Goal: Transaction & Acquisition: Purchase product/service

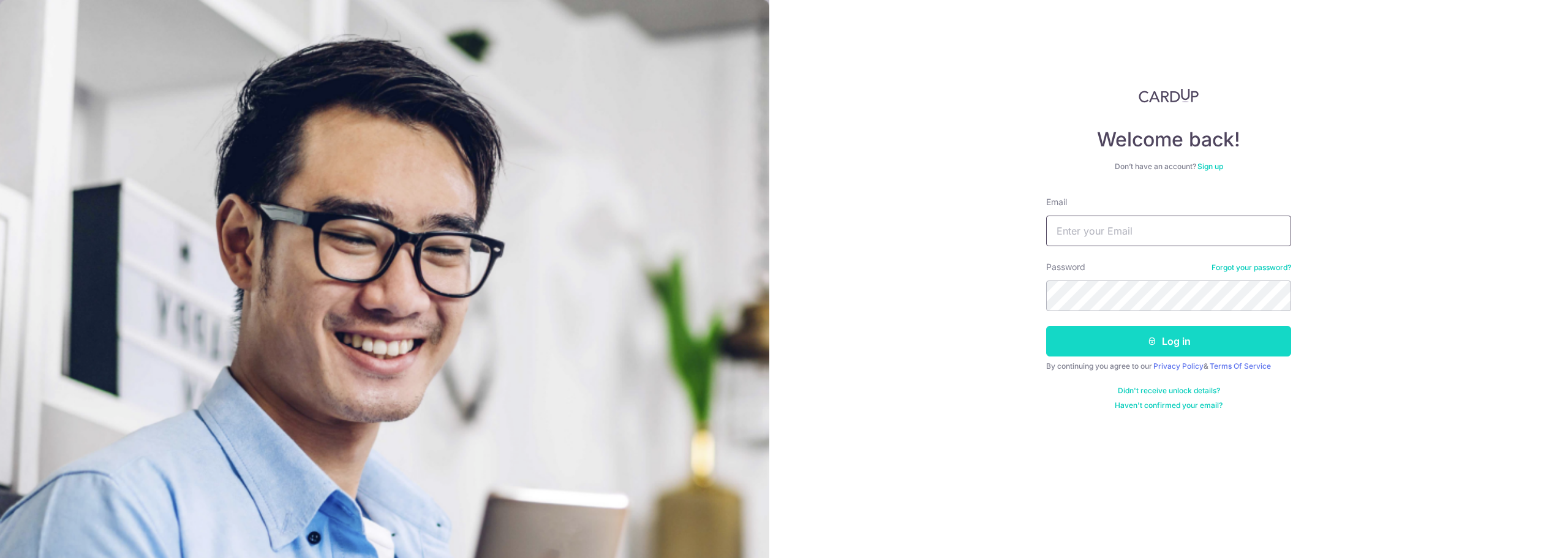
type input "[PERSON_NAME][EMAIL_ADDRESS][PERSON_NAME][DOMAIN_NAME]"
click at [1102, 346] on button "Log in" at bounding box center [1168, 341] width 245 height 31
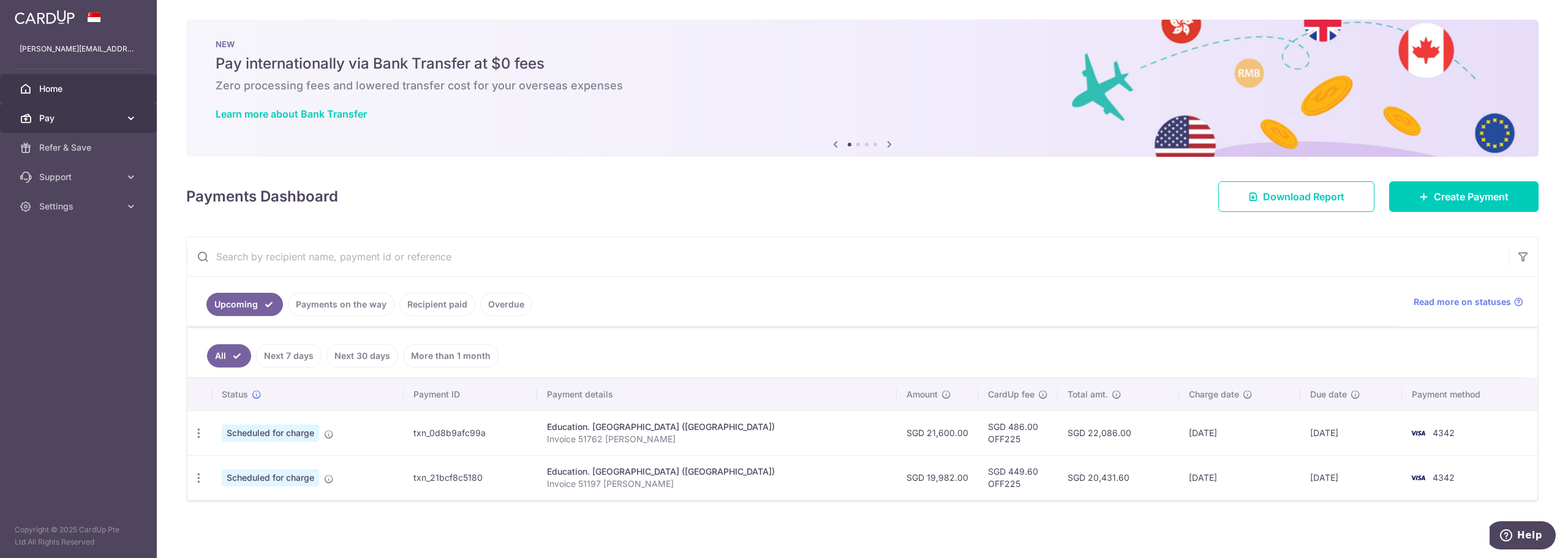
click at [66, 119] on span "Pay" at bounding box center [79, 117] width 81 height 12
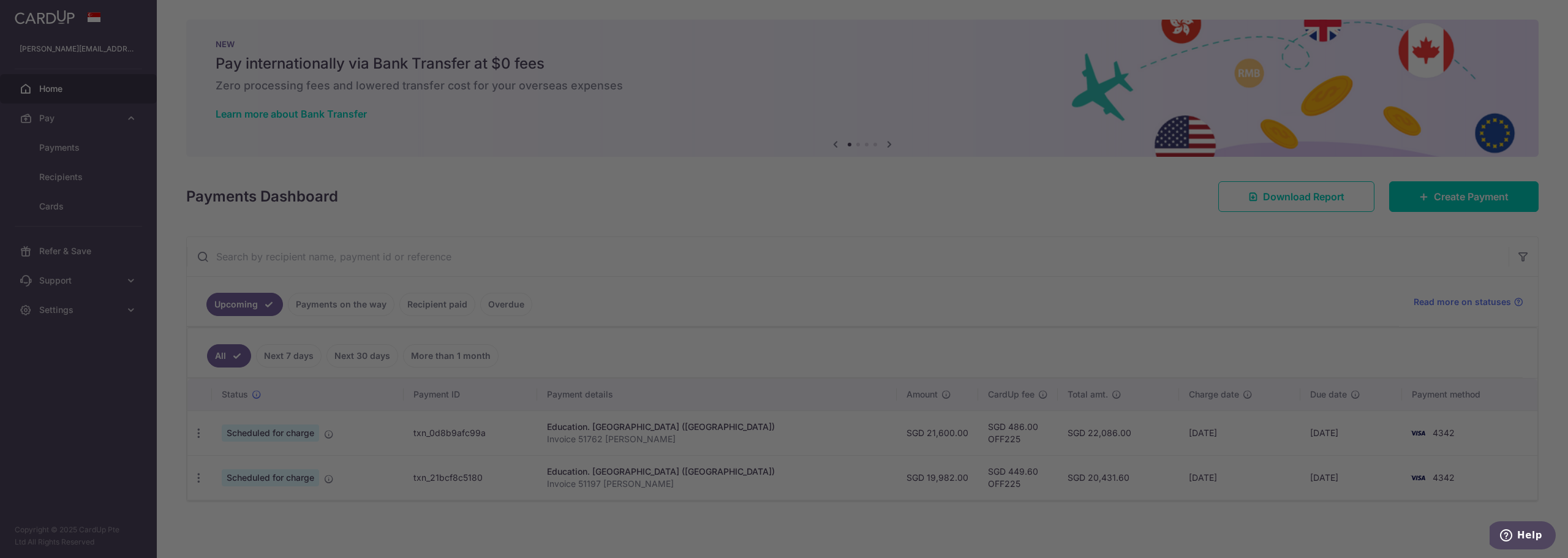
click at [66, 173] on div at bounding box center [792, 281] width 1584 height 564
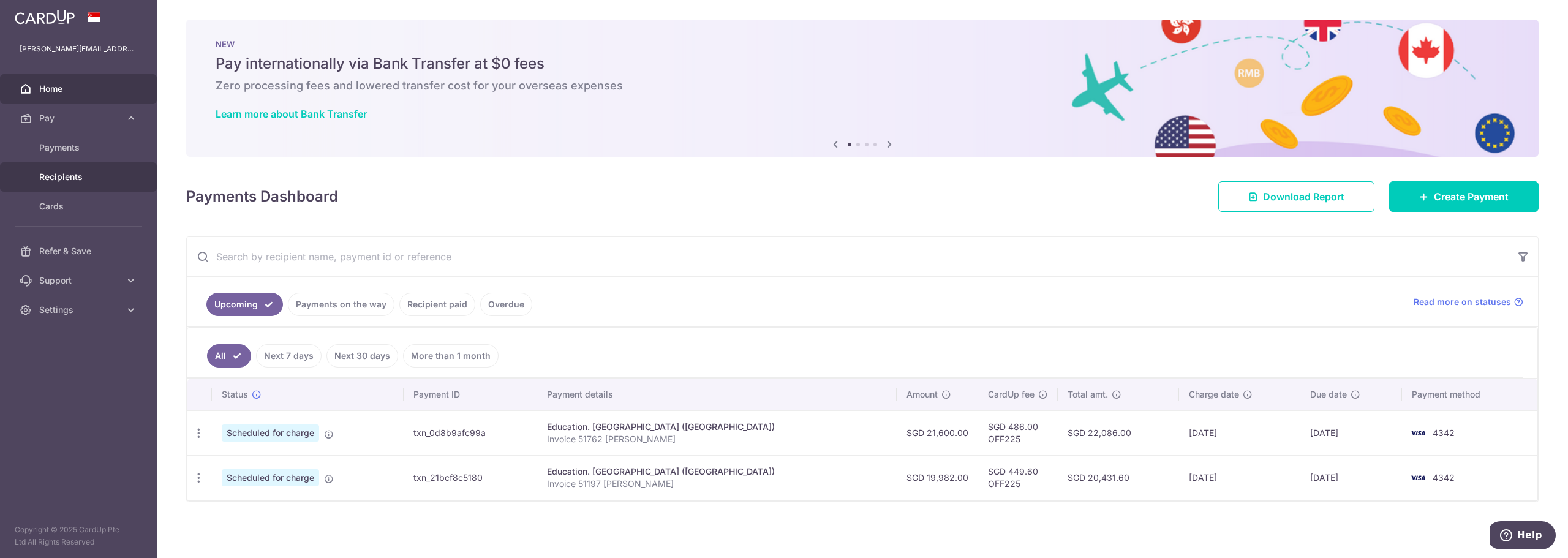
click at [93, 167] on link "Recipients" at bounding box center [78, 177] width 157 height 29
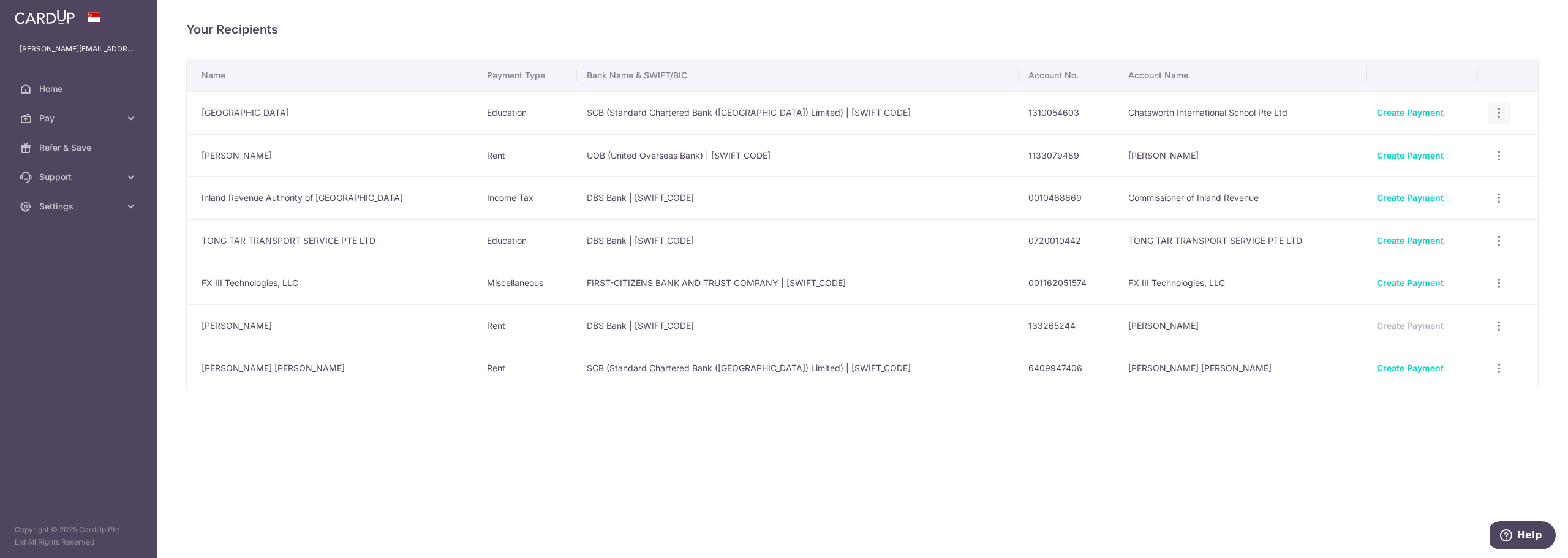
click at [1495, 114] on icon "button" at bounding box center [1499, 113] width 13 height 13
click at [54, 124] on link "Pay" at bounding box center [78, 118] width 157 height 29
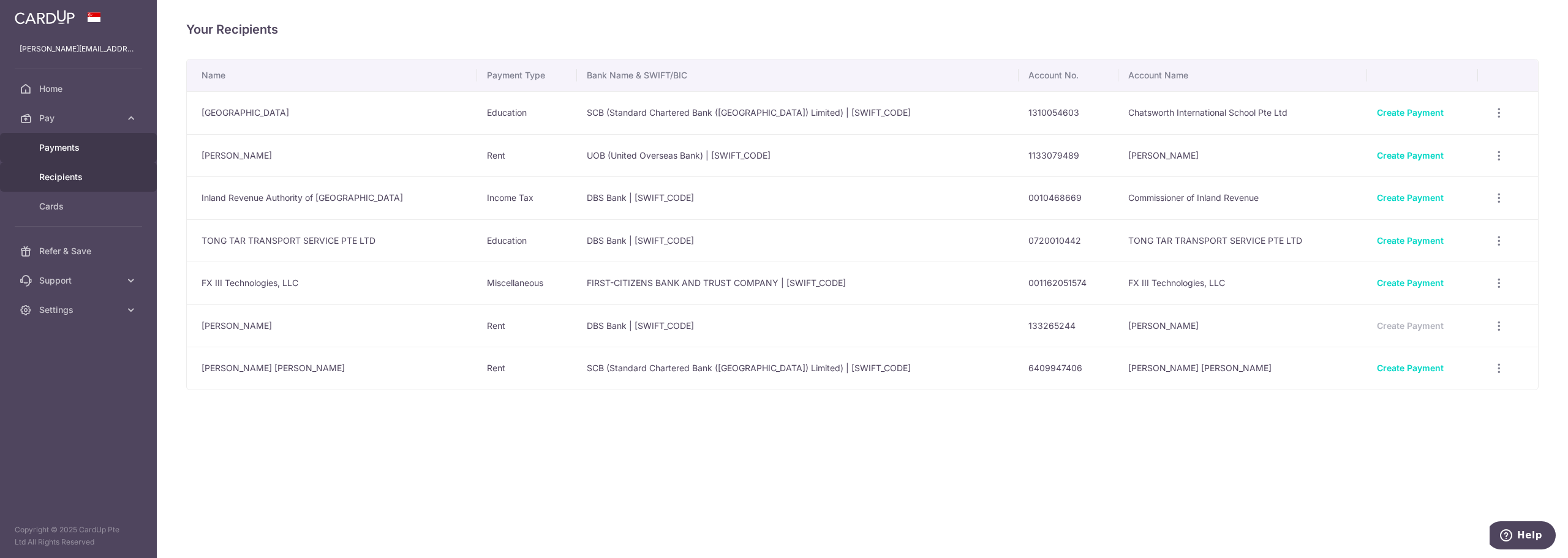
click at [65, 147] on span "Payments" at bounding box center [79, 147] width 81 height 12
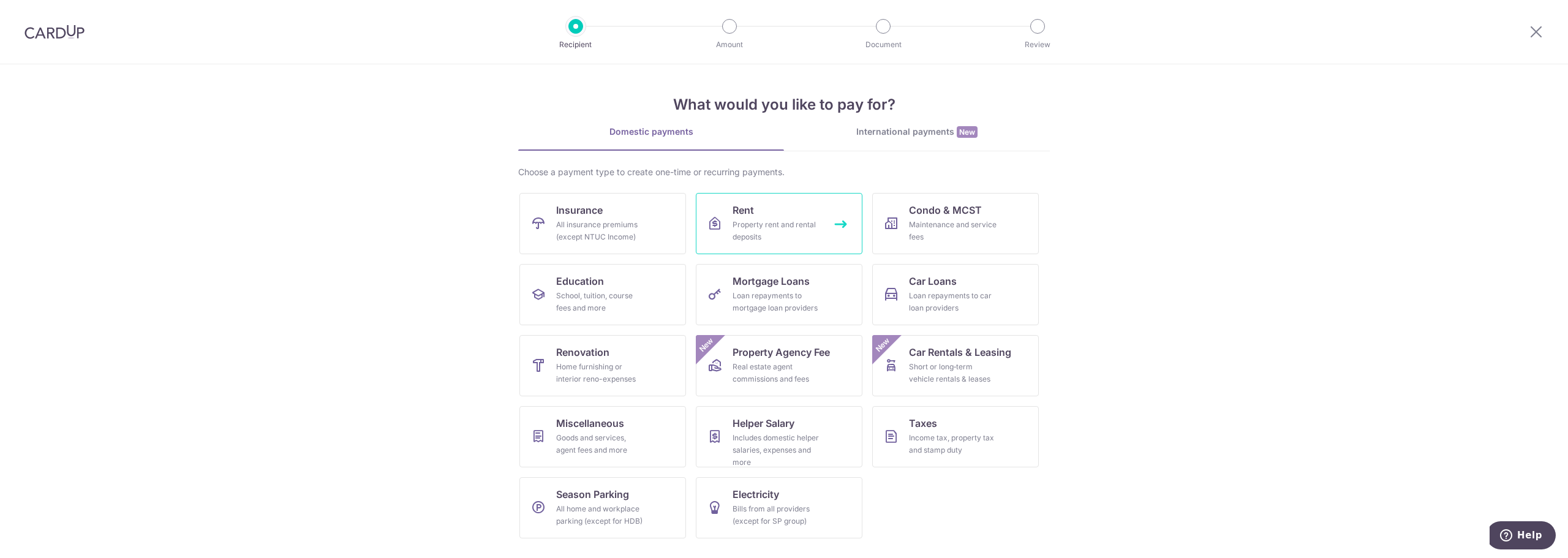
click at [761, 239] on div "Property rent and rental deposits" at bounding box center [776, 231] width 88 height 25
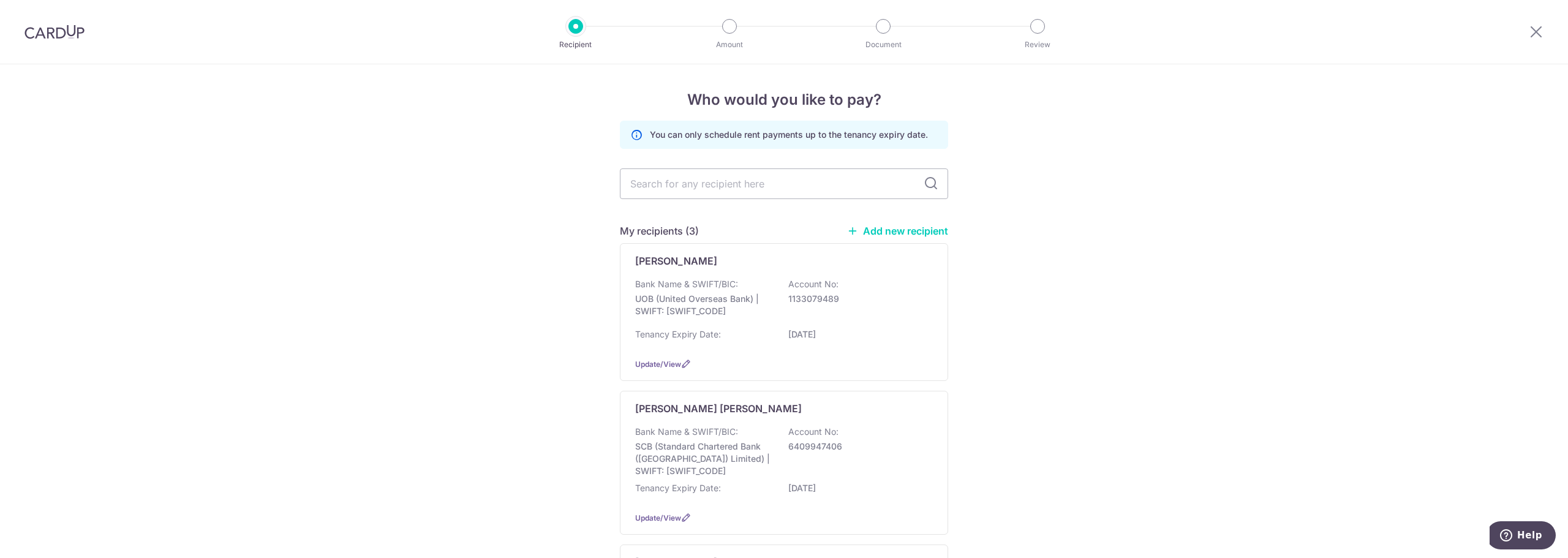
click at [880, 227] on link "Add new recipient" at bounding box center [897, 231] width 101 height 12
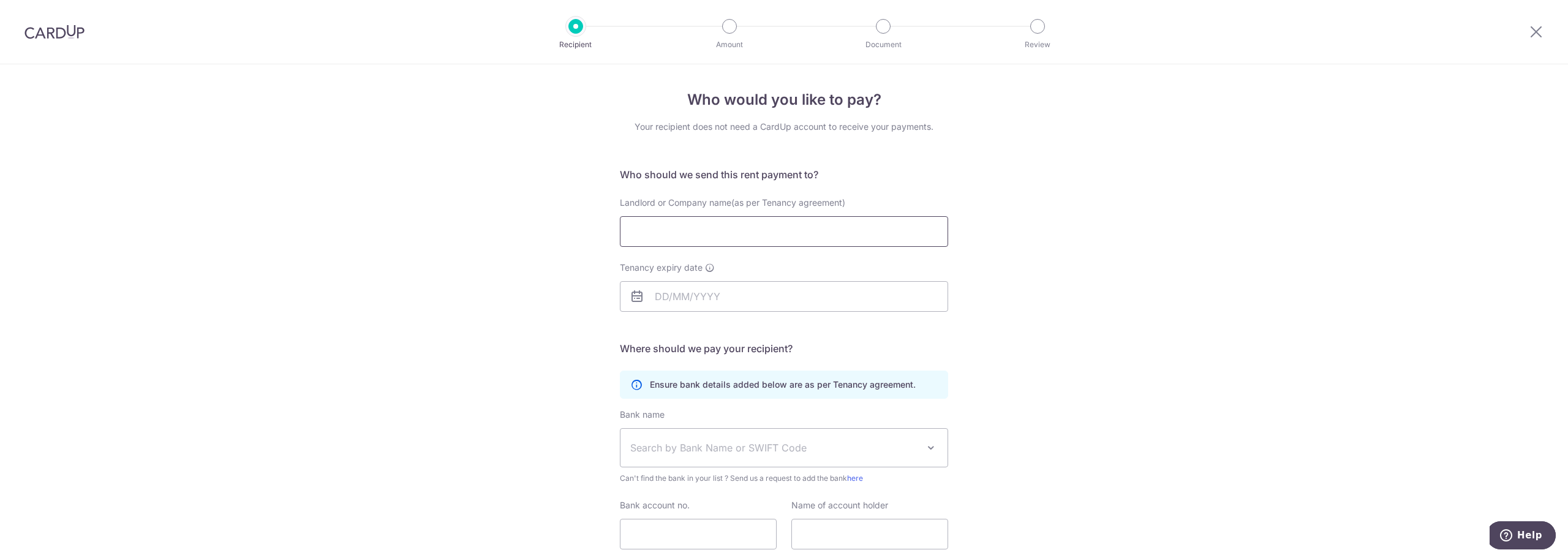
click at [742, 231] on input "Landlord or Company name(as per Tenancy agreement)" at bounding box center [784, 231] width 328 height 31
paste input "Sunningdale Properties Limited"
type input "Sunningdale Properties Limited"
click at [661, 292] on input "Tenancy expiry date" at bounding box center [784, 296] width 328 height 31
click at [661, 300] on input "21092027" at bounding box center [784, 296] width 328 height 31
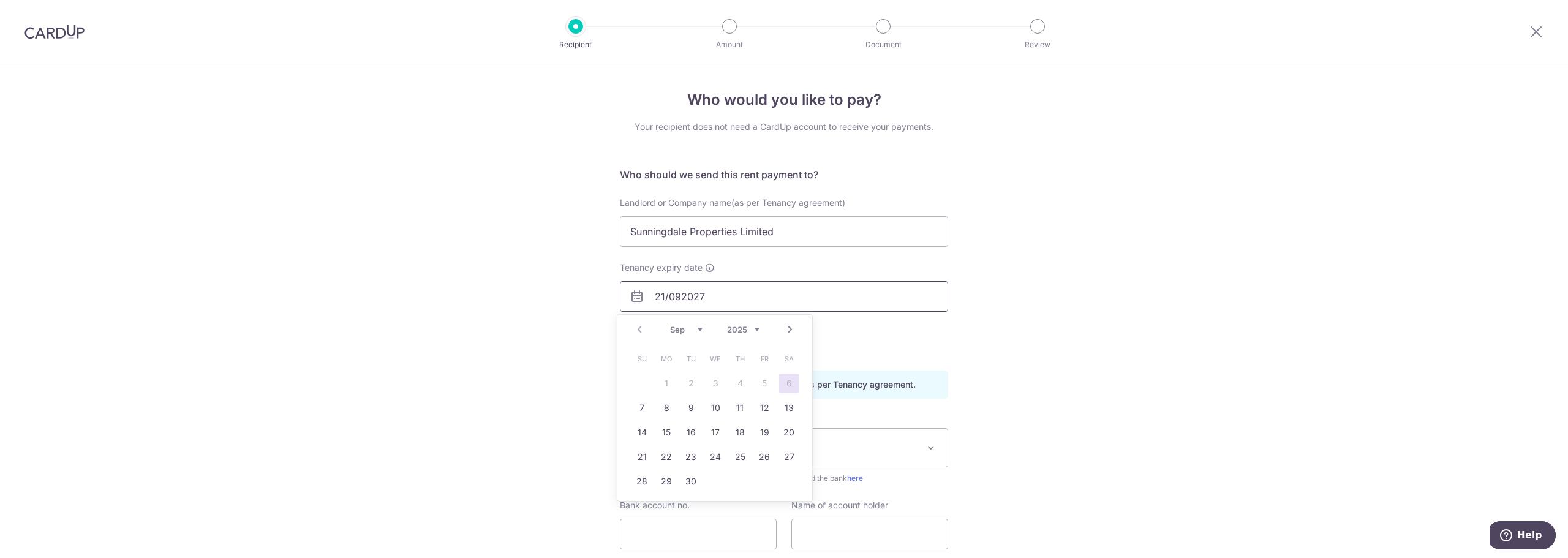
click at [678, 295] on input "21/092027" at bounding box center [784, 296] width 328 height 31
type input "21/09/2027"
click at [691, 456] on link "21" at bounding box center [690, 457] width 20 height 20
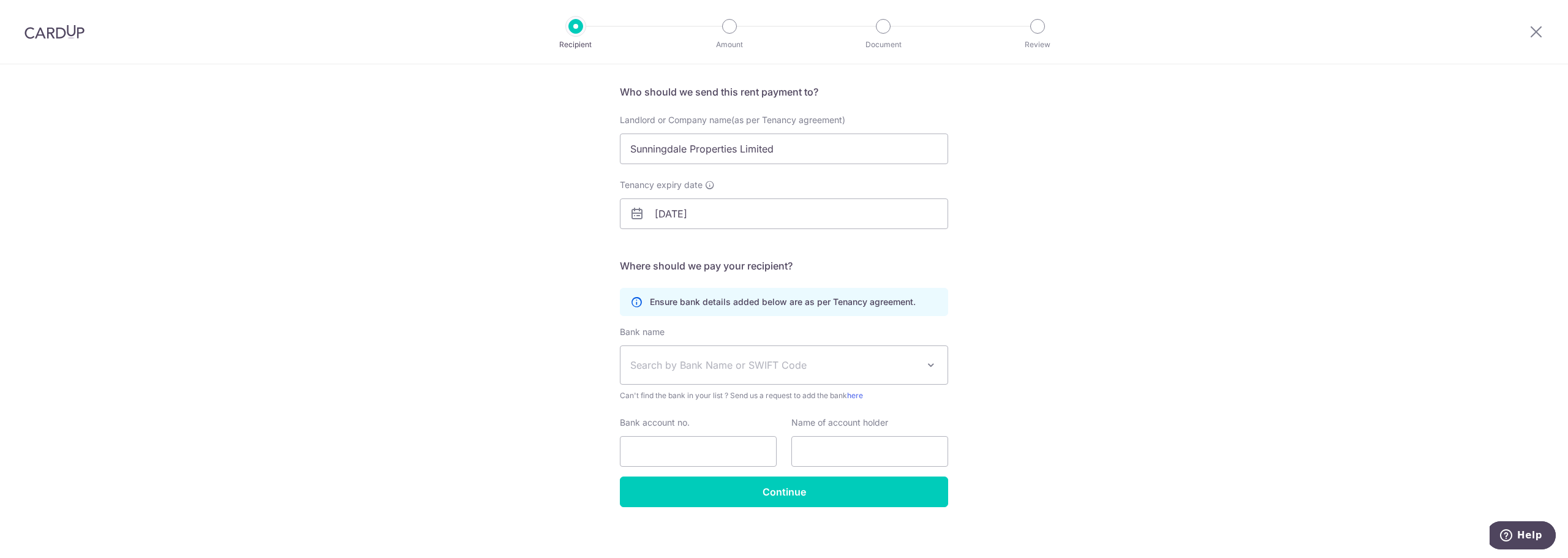
scroll to position [90, 0]
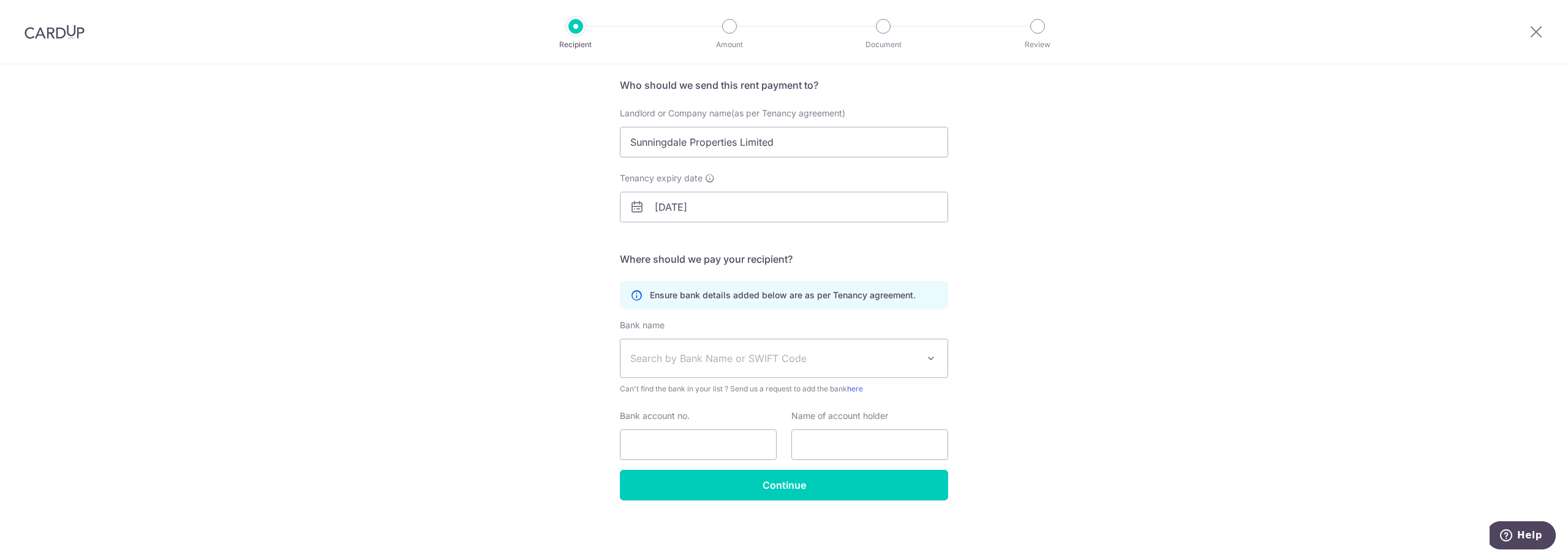
click at [693, 362] on span "Search by Bank Name or SWIFT Code" at bounding box center [774, 358] width 288 height 15
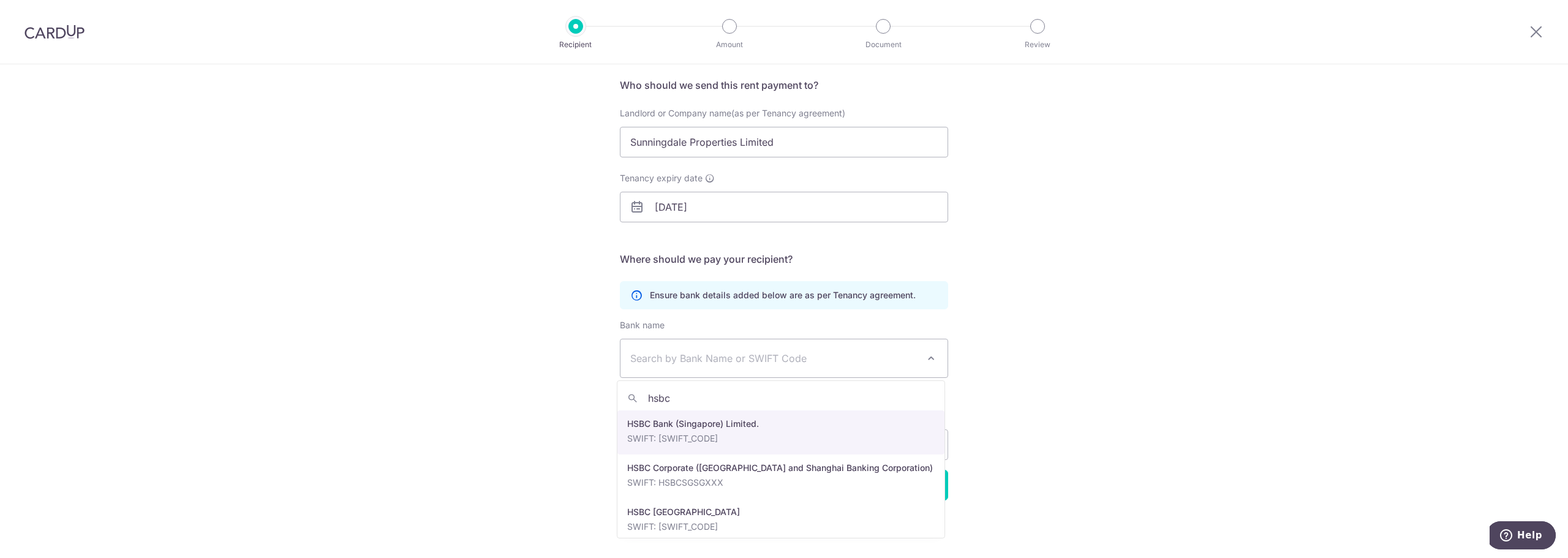
type input "hsbc"
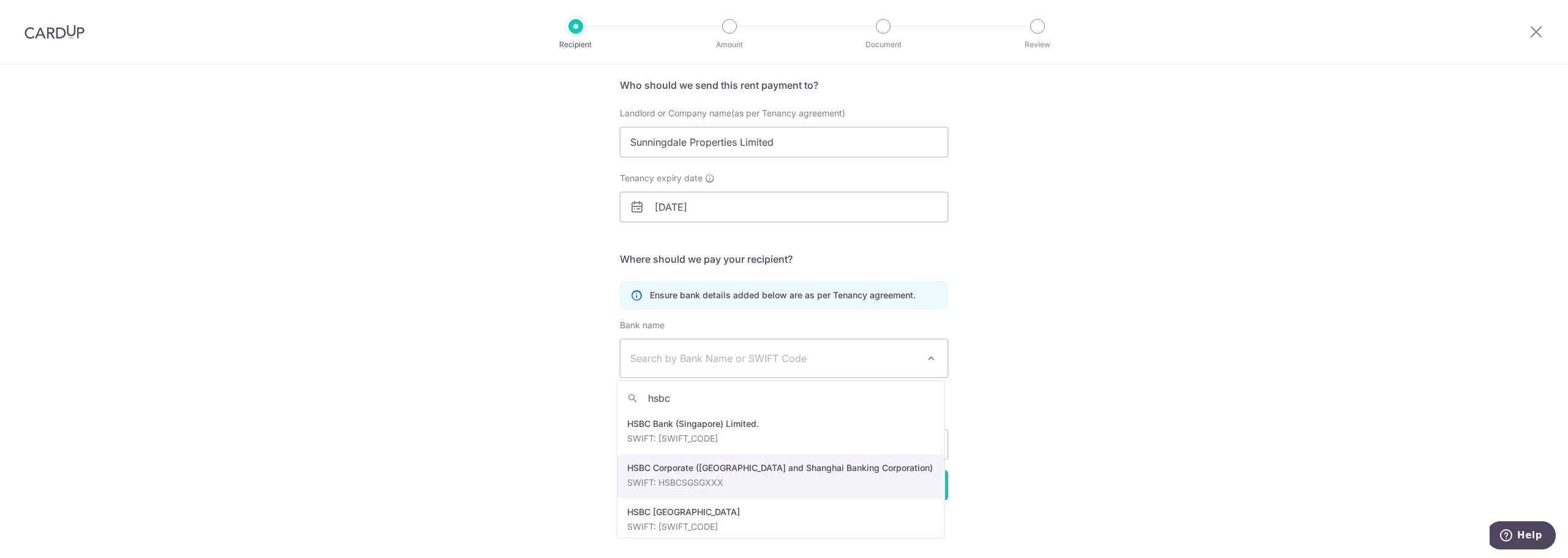
select select "9"
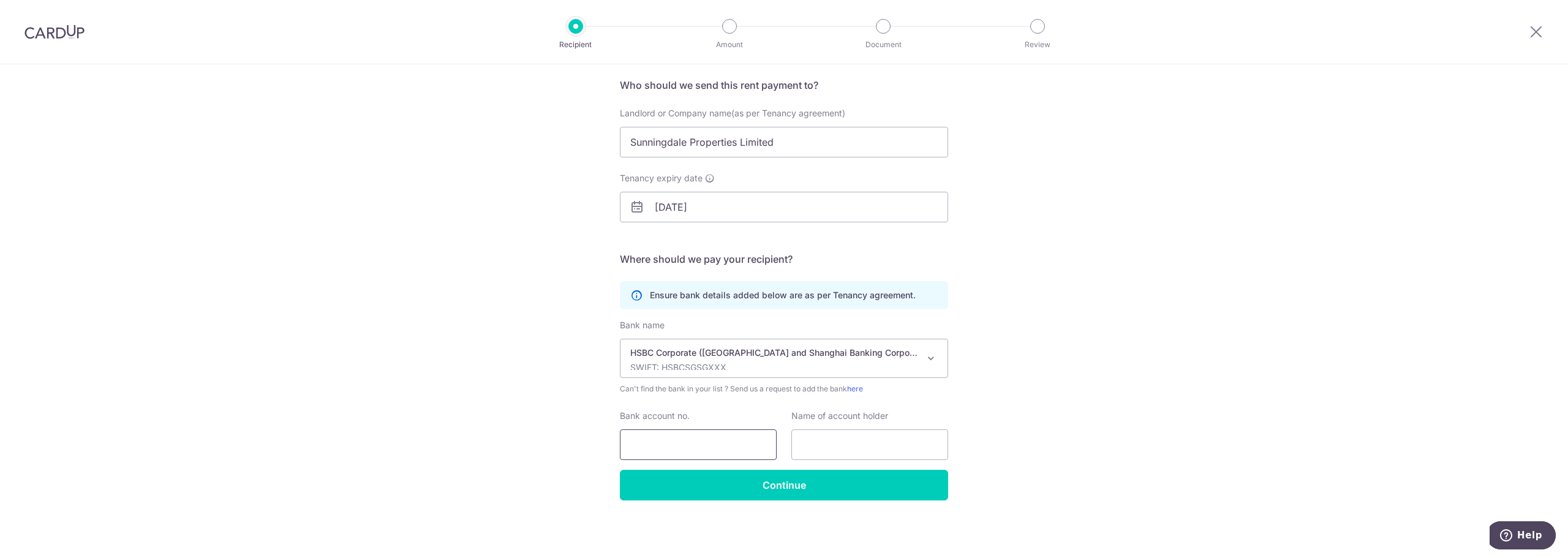
click at [732, 445] on input "Bank account no." at bounding box center [698, 445] width 157 height 31
paste input "141-514240-001"
click at [686, 443] on input "141-514240-001" at bounding box center [698, 445] width 157 height 31
type input "141514240001"
click at [877, 435] on input "text" at bounding box center [870, 445] width 157 height 31
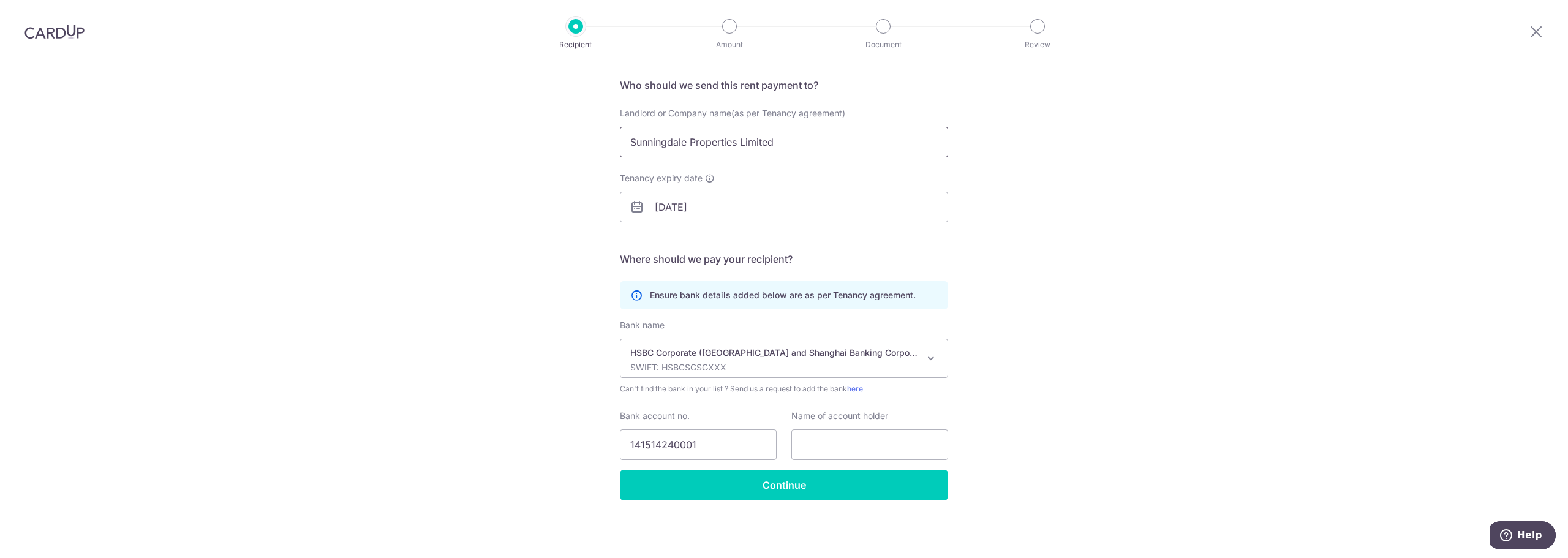
drag, startPoint x: 776, startPoint y: 142, endPoint x: 563, endPoint y: 140, distance: 213.0
click at [563, 140] on div "Who would you like to pay? Your recipient does not need a CardUp account to rec…" at bounding box center [784, 266] width 1568 height 583
drag, startPoint x: 850, startPoint y: 438, endPoint x: 844, endPoint y: 437, distance: 6.1
click at [850, 438] on input "text" at bounding box center [870, 445] width 157 height 31
paste input "Sunningdale Properties Limited"
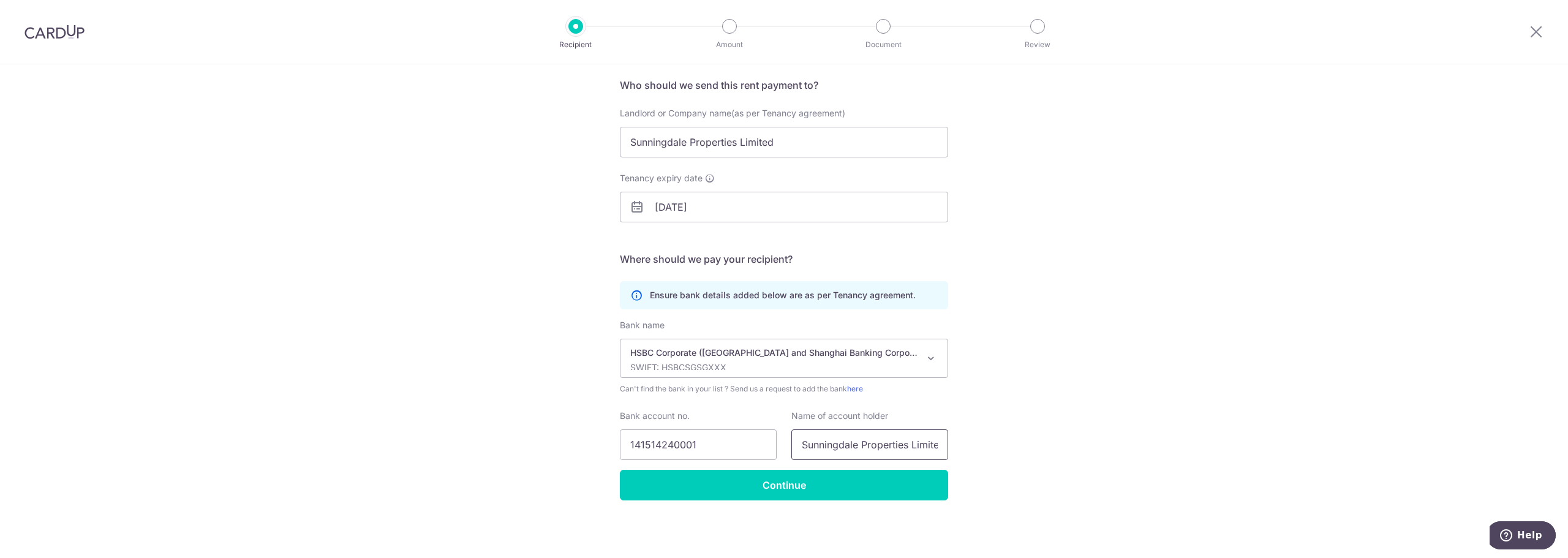
scroll to position [0, 8]
type input "Sunningdale Properties Limited"
click at [778, 481] on input "Continue" at bounding box center [784, 485] width 328 height 31
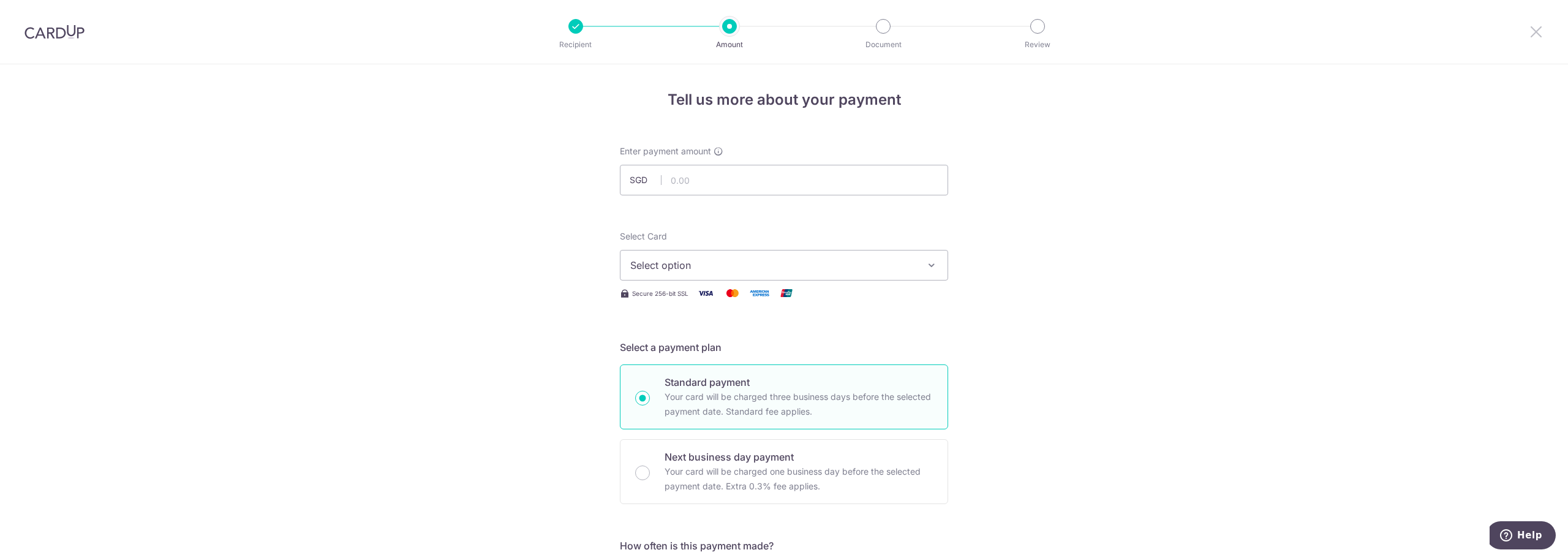
drag, startPoint x: 1539, startPoint y: 32, endPoint x: 847, endPoint y: 55, distance: 692.4
click at [1539, 32] on icon at bounding box center [1536, 31] width 15 height 15
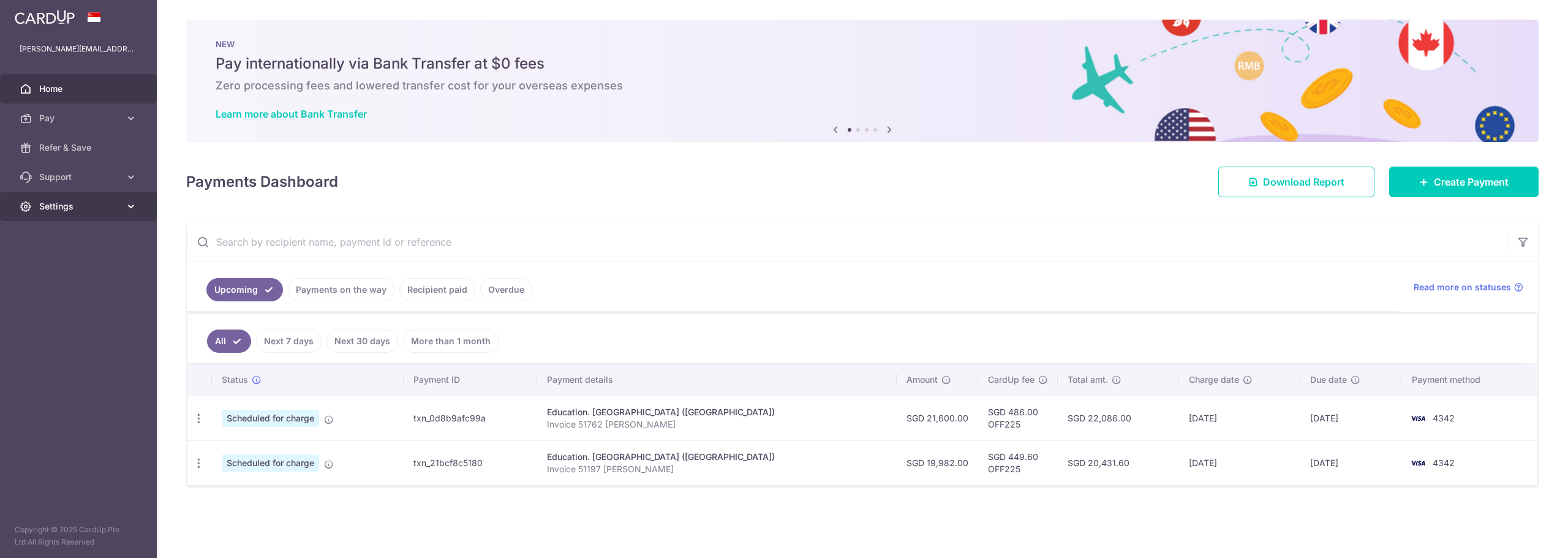
click at [49, 210] on span "Settings" at bounding box center [79, 206] width 81 height 12
click at [59, 266] on span "Logout" at bounding box center [79, 265] width 81 height 12
